Goal: Share content: Share content

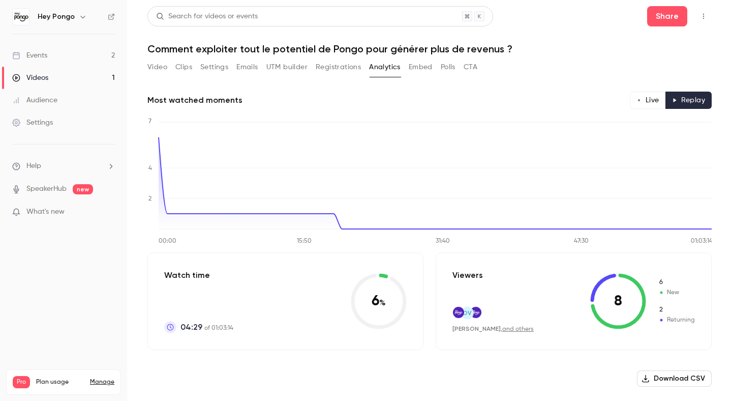
scroll to position [239, 0]
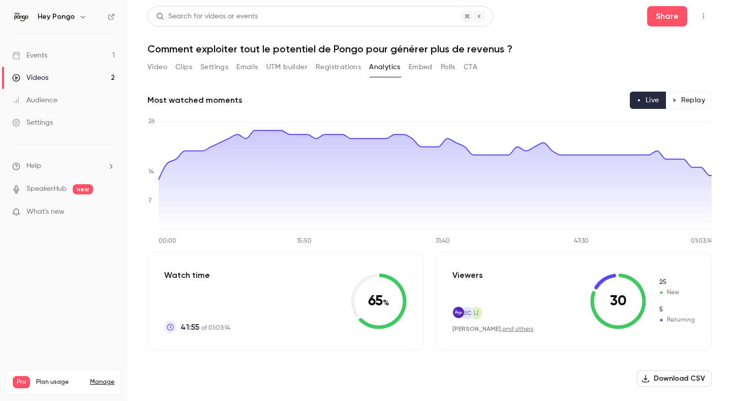
click at [682, 105] on button "Replay" at bounding box center [688, 100] width 46 height 17
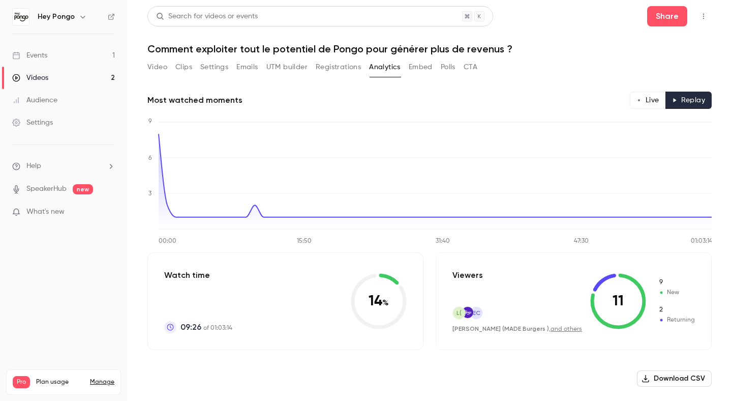
click at [42, 65] on link "Events 1" at bounding box center [63, 55] width 127 height 22
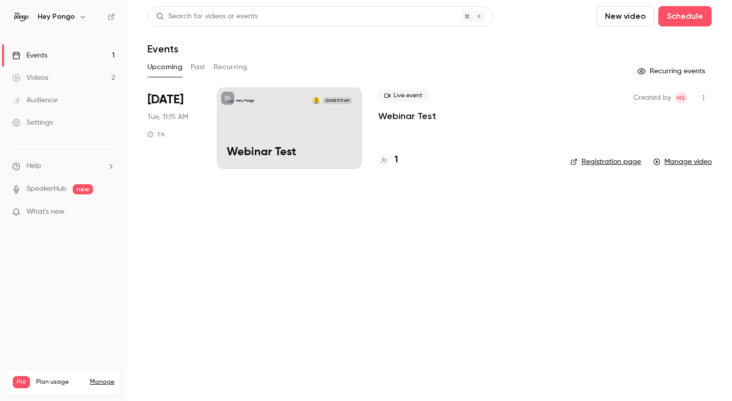
click at [40, 81] on div "Videos" at bounding box center [30, 78] width 36 height 10
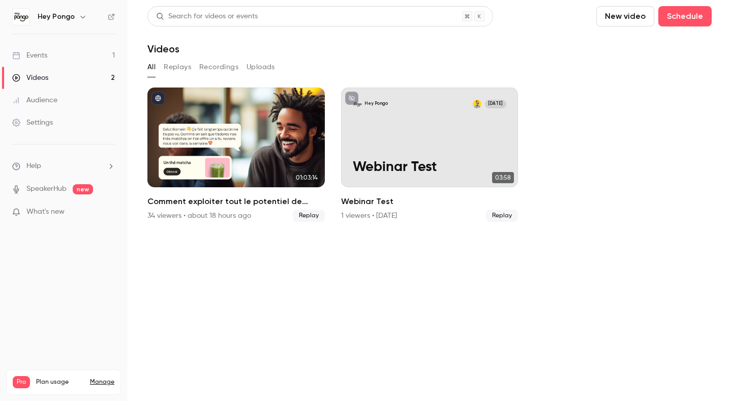
click at [177, 65] on button "Replays" at bounding box center [177, 67] width 27 height 16
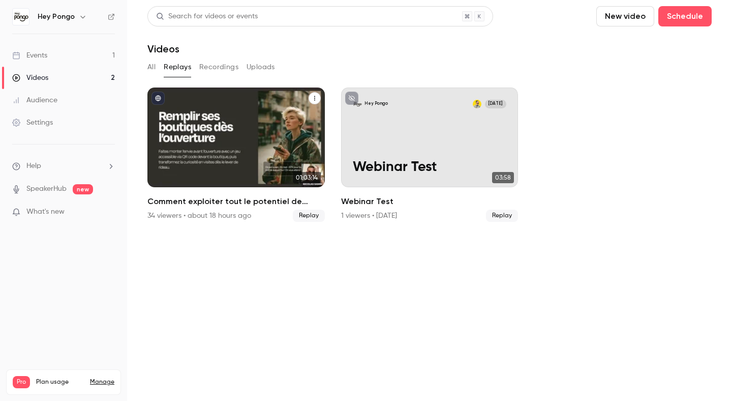
click at [188, 127] on div "Comment exploiter tout le potentiel de Pongo pour générer plus de revenus ?" at bounding box center [235, 137] width 177 height 100
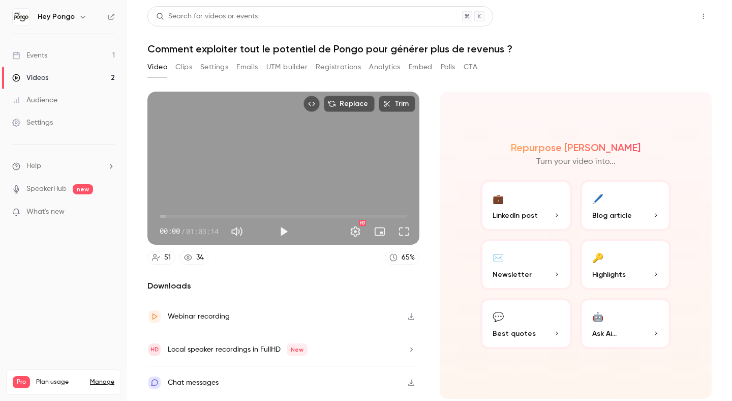
click at [669, 25] on button "Share" at bounding box center [667, 16] width 40 height 20
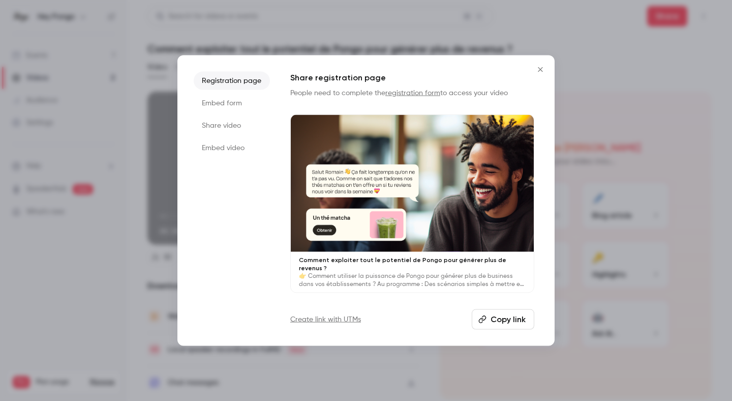
click at [223, 125] on li "Share video" at bounding box center [232, 125] width 76 height 18
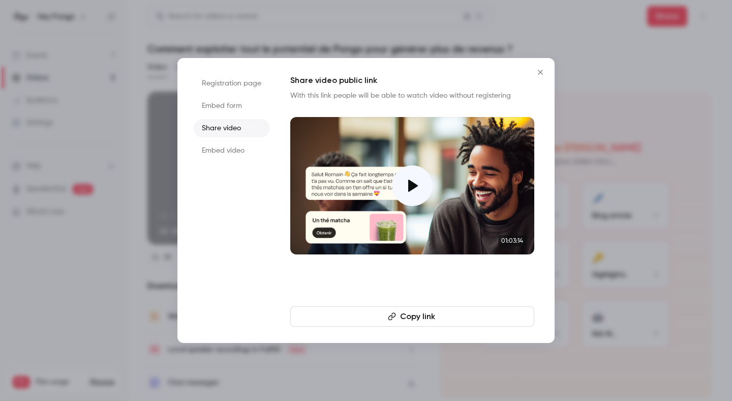
click at [418, 314] on button "Copy link" at bounding box center [412, 316] width 244 height 20
click at [538, 69] on icon "Close" at bounding box center [540, 72] width 12 height 8
